Goal: Information Seeking & Learning: Learn about a topic

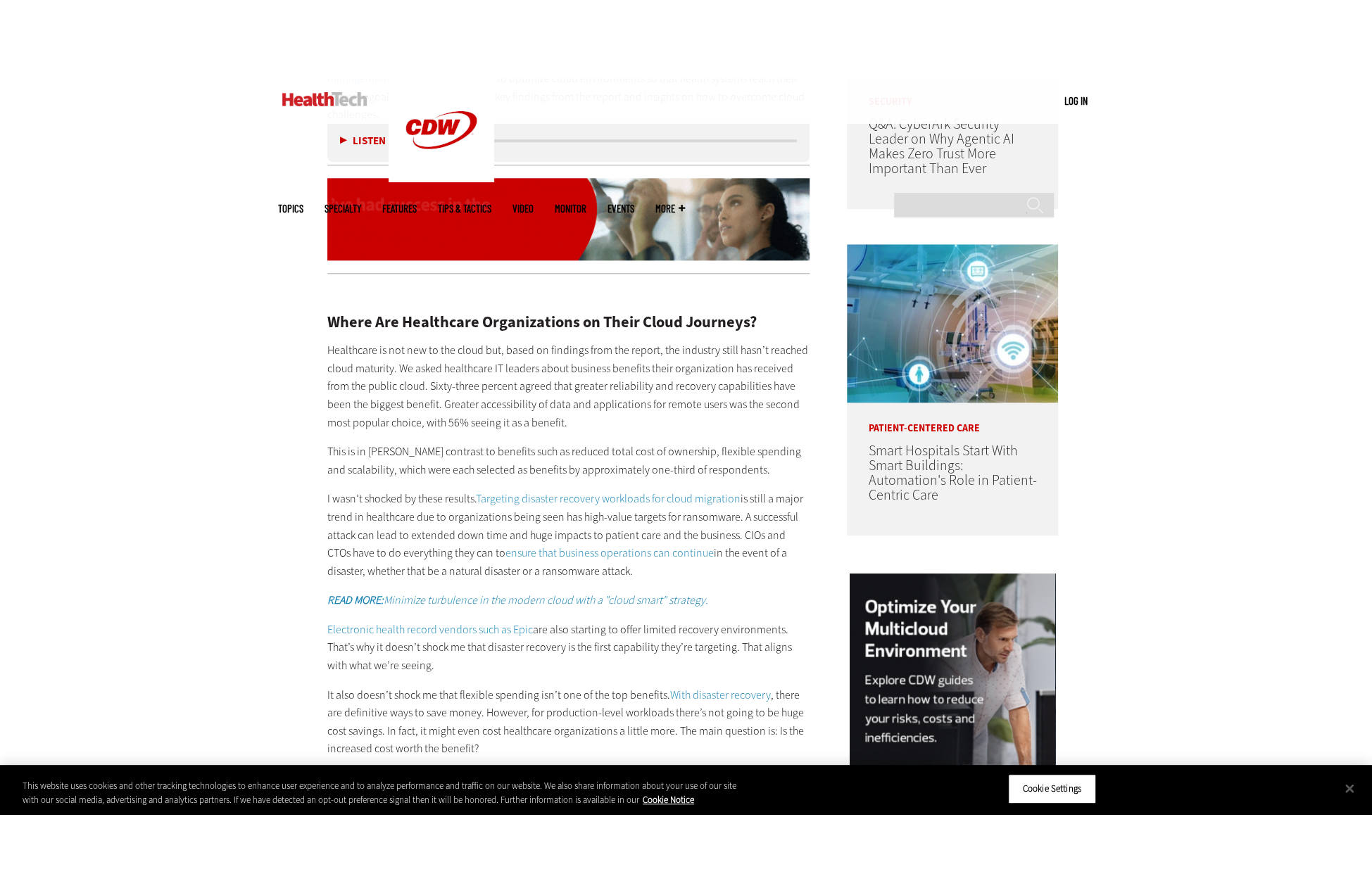
scroll to position [1170, 0]
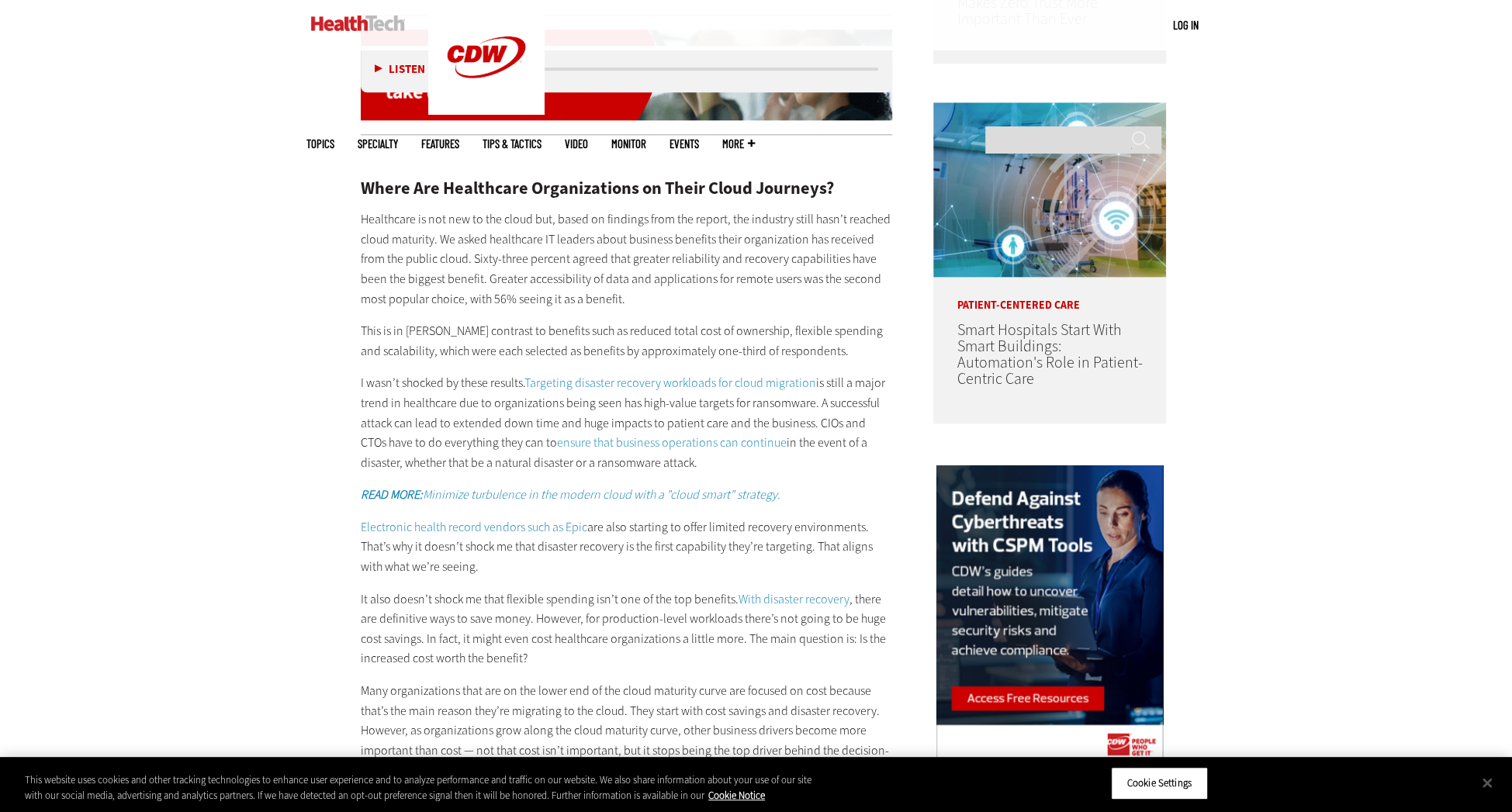
drag, startPoint x: 441, startPoint y: 240, endPoint x: 682, endPoint y: 457, distance: 324.3
click at [682, 457] on div "Where Are Healthcare Organizations on Their Cloud Journeys? Healthcare is not n…" at bounding box center [627, 682] width 532 height 1070
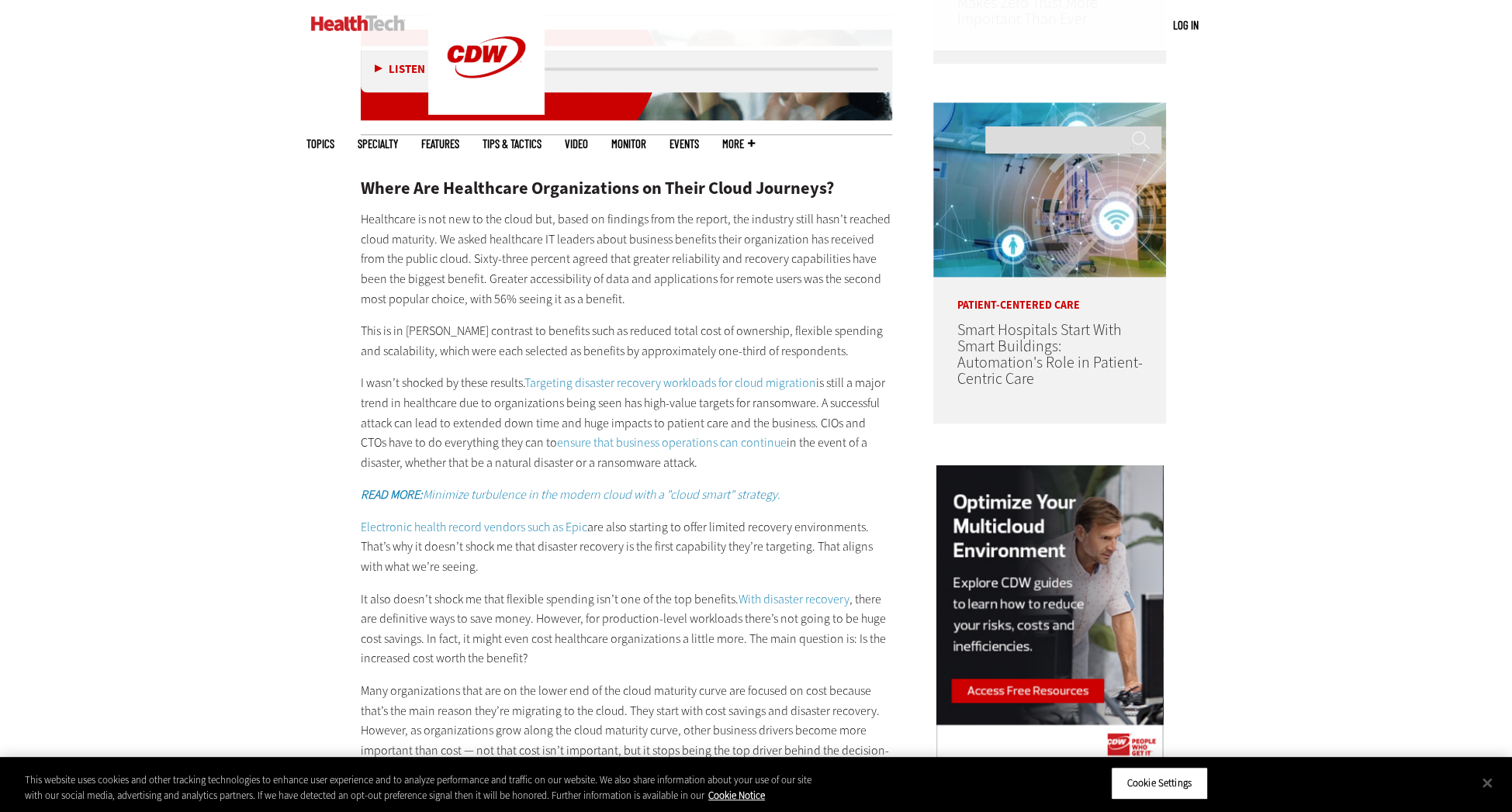
copy div "Lo ipsum dolorsitam CO adipisc elits doeiusmo temporin utlab etdoloremagn ali e…"
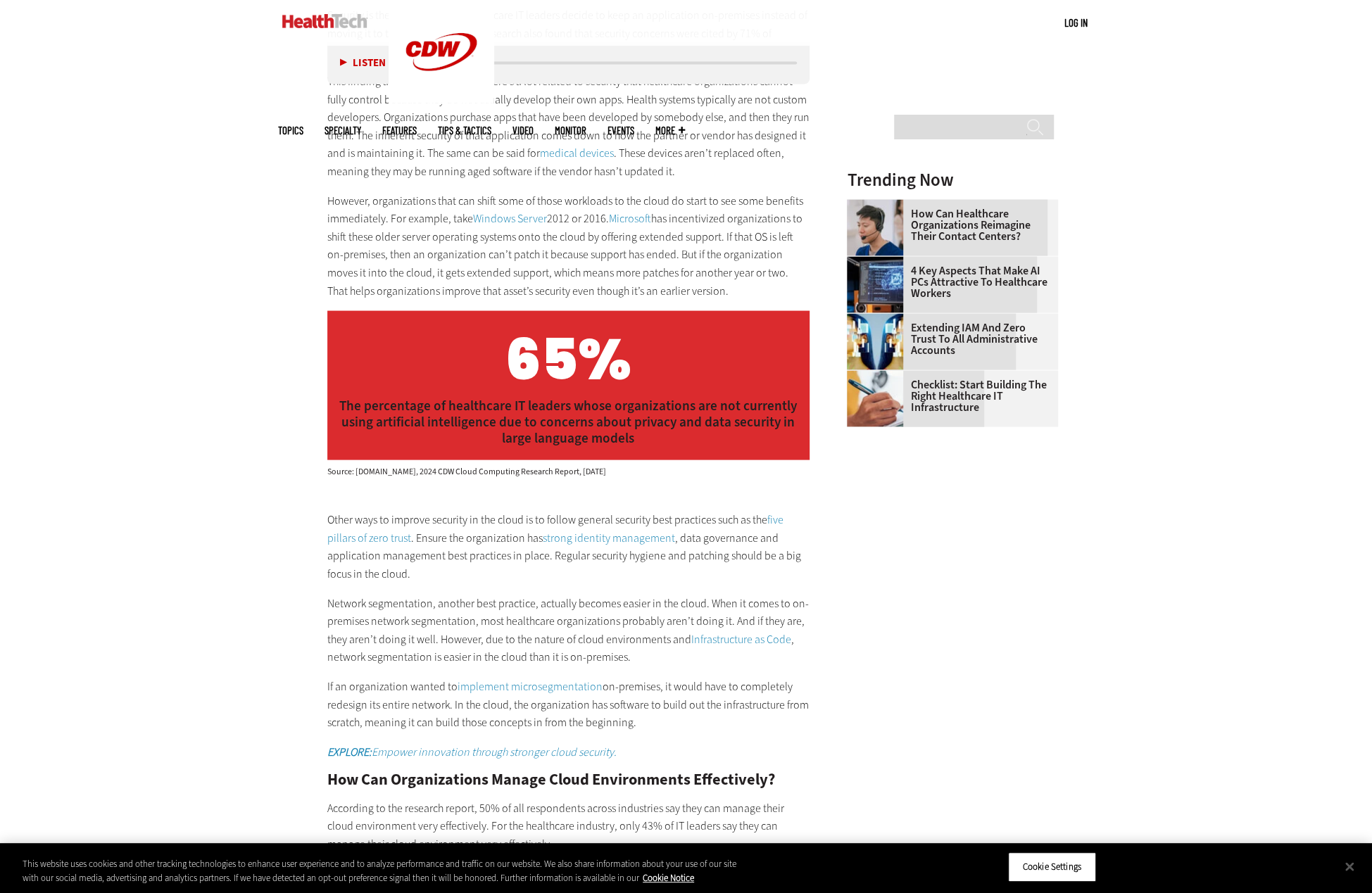
scroll to position [2121, 0]
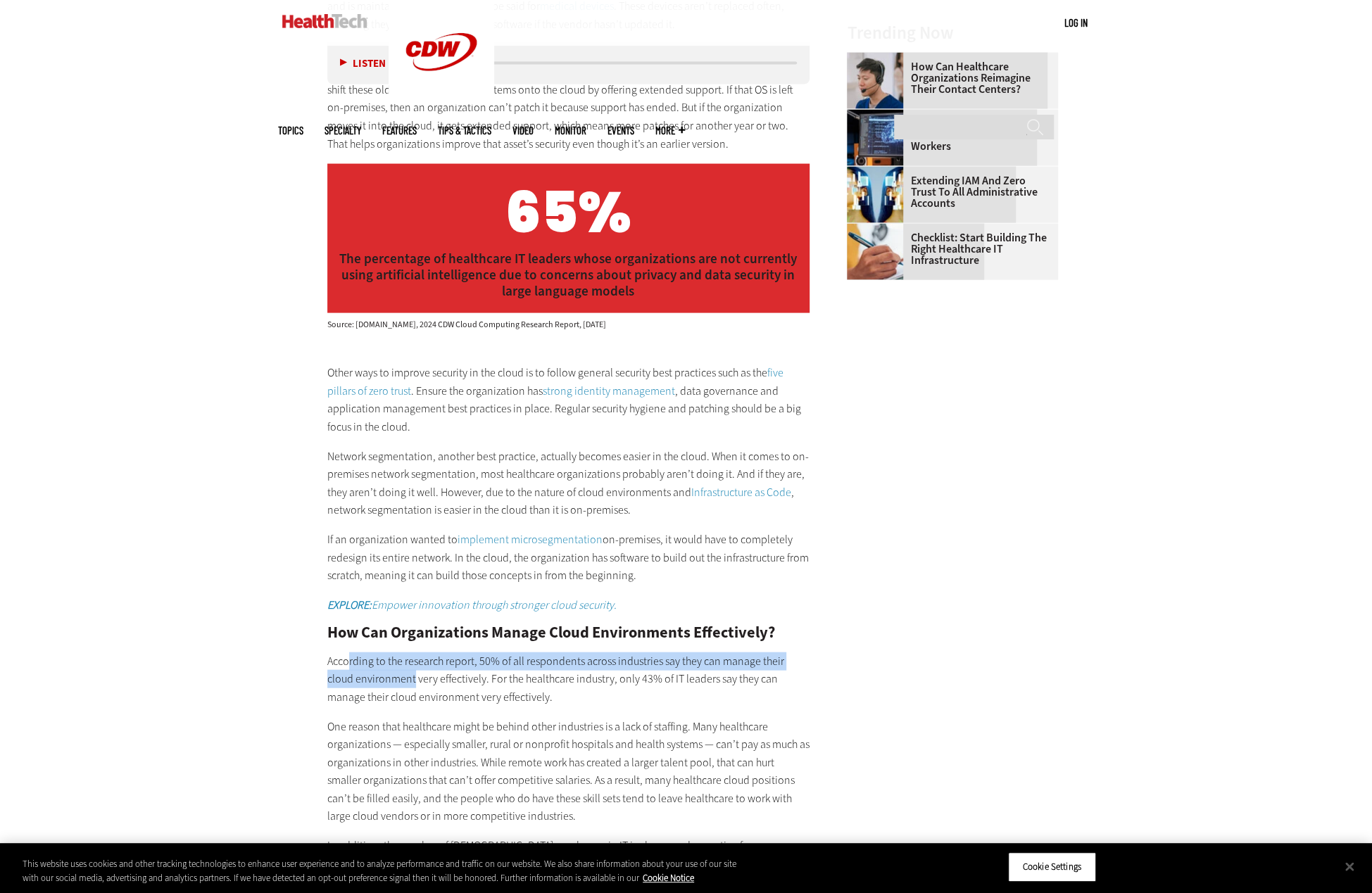
drag, startPoint x: 349, startPoint y: 658, endPoint x: 415, endPoint y: 671, distance: 67.3
click at [415, 671] on p "According to the research report, 50% of all respondents across industries say …" at bounding box center [569, 679] width 483 height 54
click at [356, 661] on p "According to the research report, 50% of all respondents across industries say …" at bounding box center [569, 679] width 483 height 54
drag, startPoint x: 356, startPoint y: 661, endPoint x: 783, endPoint y: 703, distance: 429.1
click at [783, 703] on p "According to the research report, 50% of all respondents across industries say …" at bounding box center [569, 679] width 483 height 54
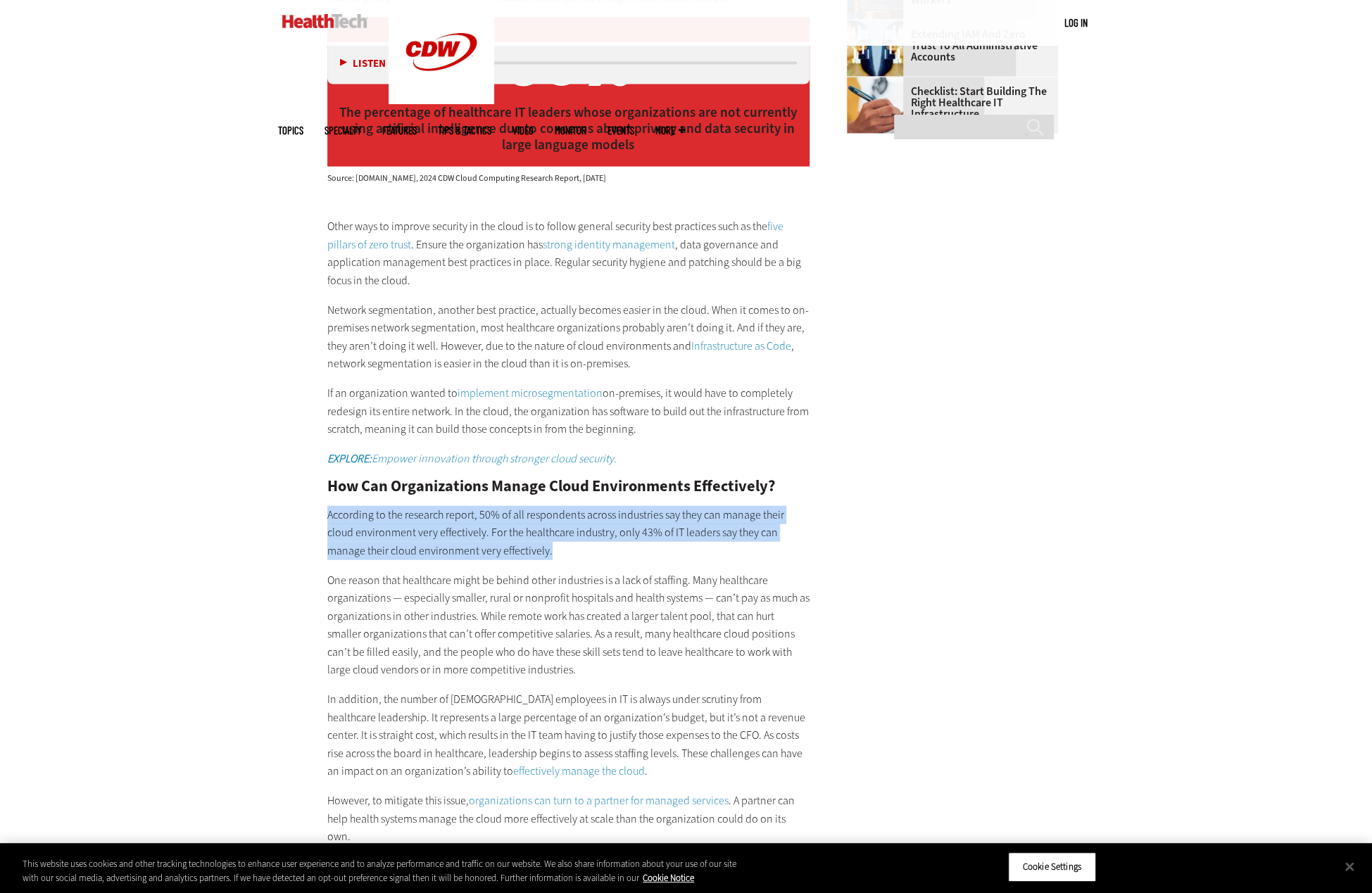
scroll to position [2341, 0]
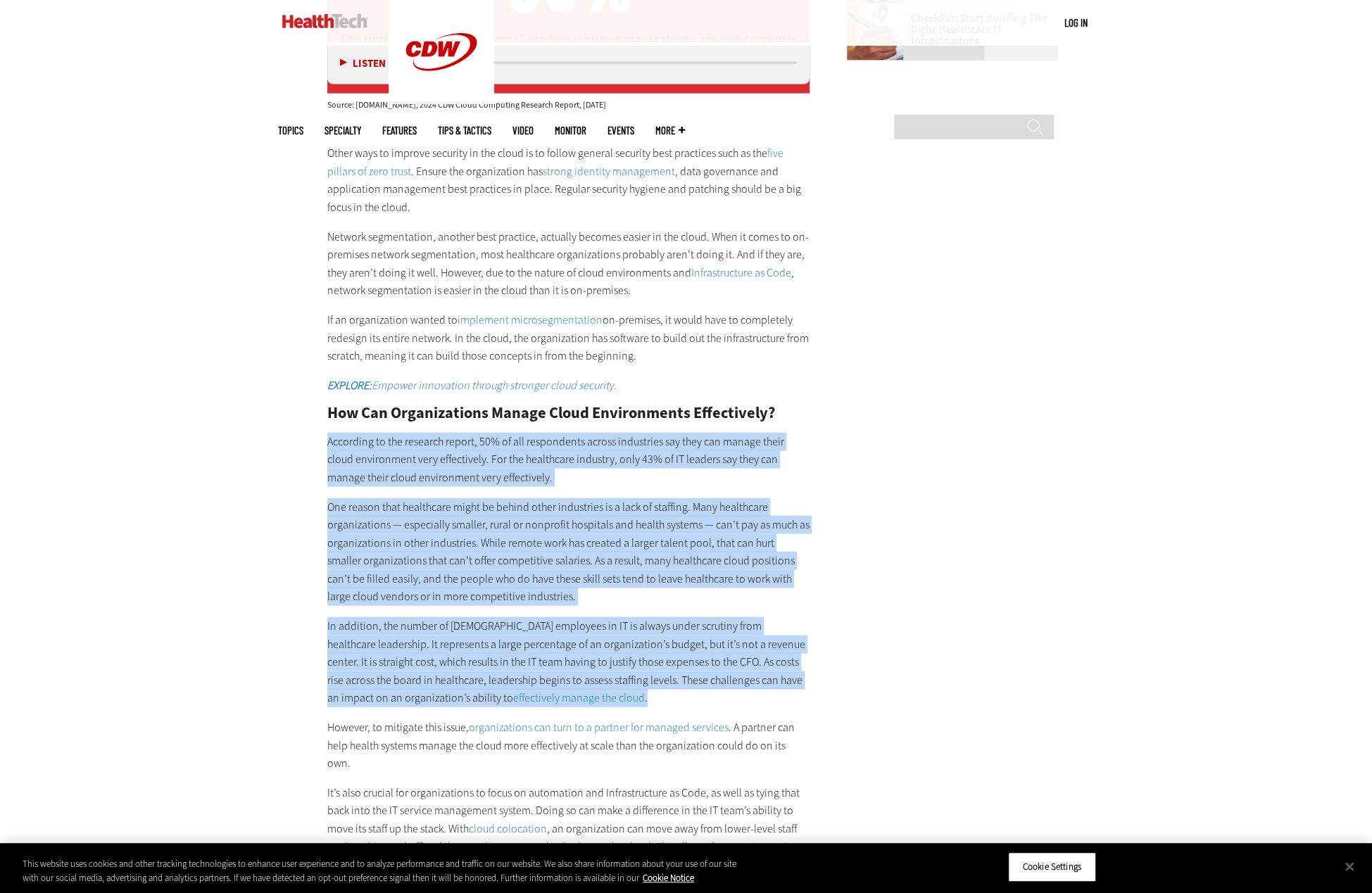
drag, startPoint x: 577, startPoint y: 697, endPoint x: 315, endPoint y: 448, distance: 361.4
click at [315, 448] on article "[DATE] Twitter Facebook LinkedIn Reddit Flipboard Email Cloud What a New Resear…" at bounding box center [554, 466] width 511 height 4302
copy div "Loremipsu do sit ametcons adipis, 47% el sed doeiusmodte incidi utlaboreet dol …"
